Goal: Task Accomplishment & Management: Use online tool/utility

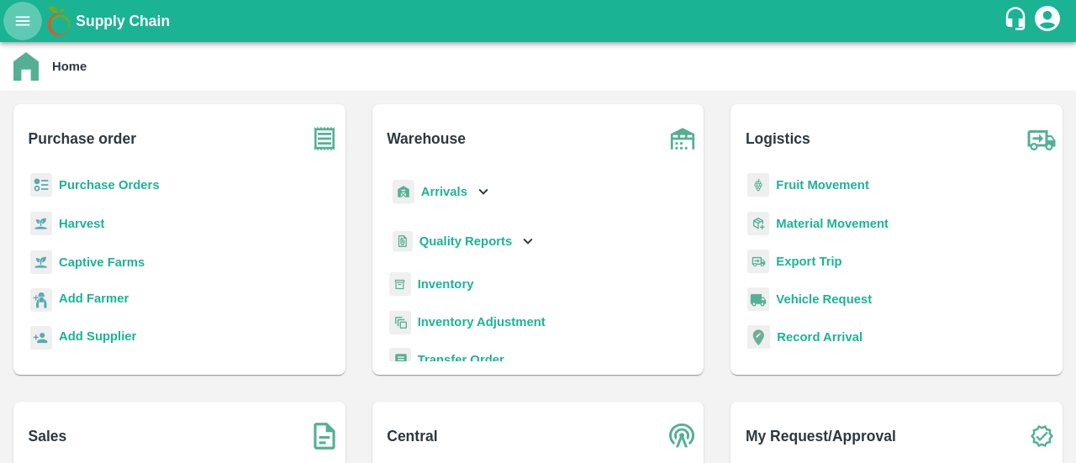
click at [24, 19] on icon "open drawer" at bounding box center [22, 21] width 18 height 18
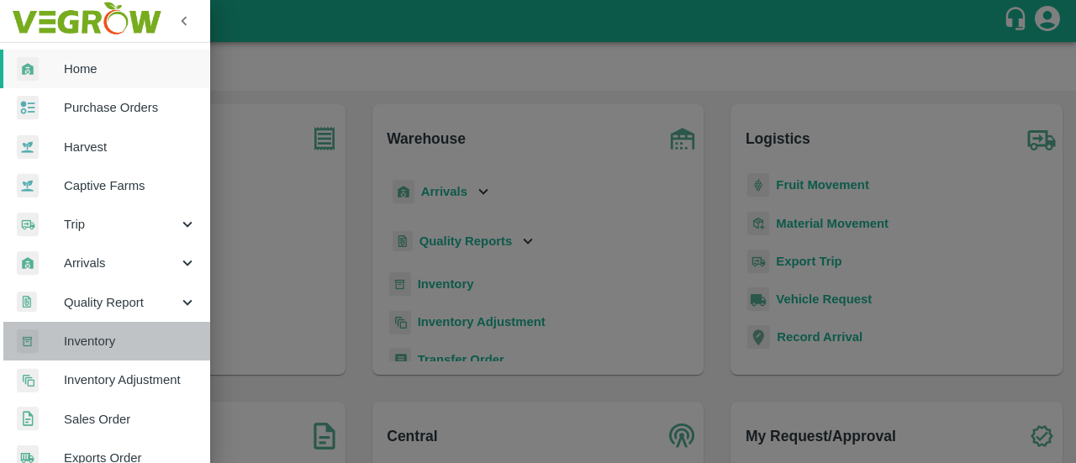
click at [114, 342] on span "Inventory" at bounding box center [130, 341] width 133 height 18
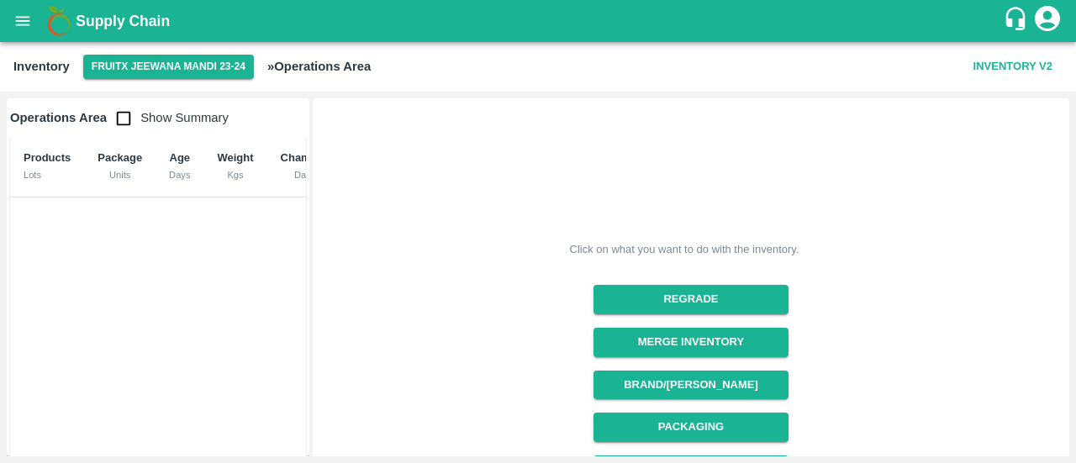
scroll to position [292, 0]
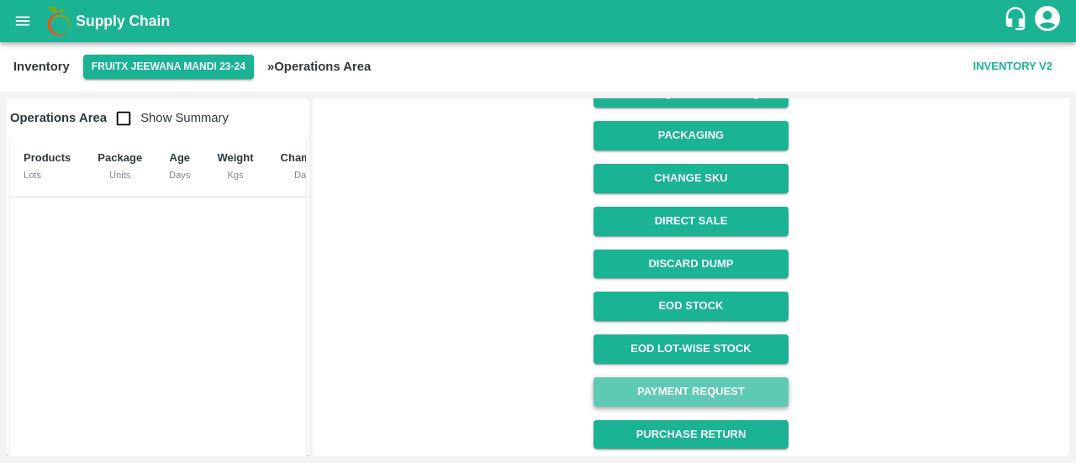
click at [689, 389] on link "Payment Request" at bounding box center [690, 391] width 194 height 29
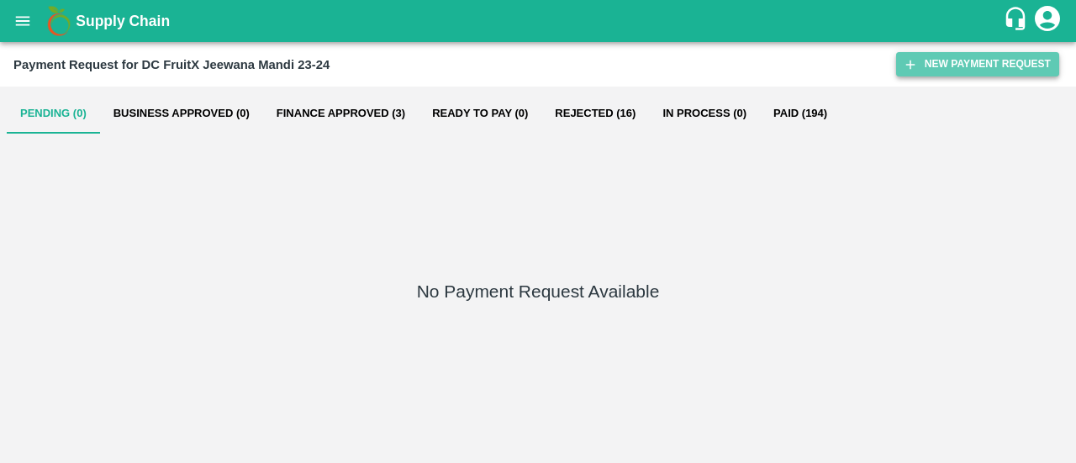
click at [923, 61] on button "New Payment Request" at bounding box center [977, 64] width 163 height 24
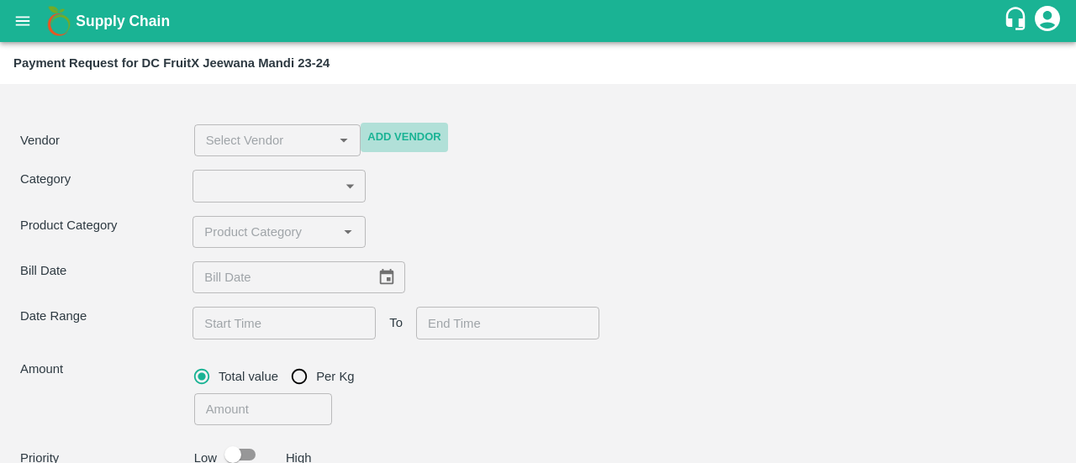
click at [401, 136] on button "Add Vendor" at bounding box center [404, 137] width 87 height 29
